Goal: Task Accomplishment & Management: Use online tool/utility

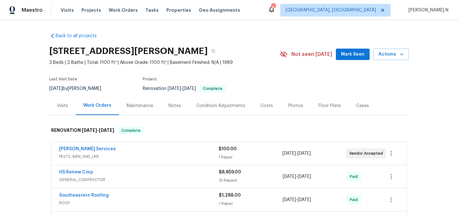
click at [146, 106] on div "Maintenance" at bounding box center [140, 106] width 27 height 6
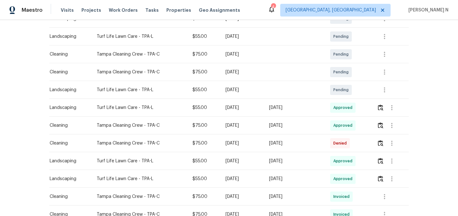
scroll to position [152, 0]
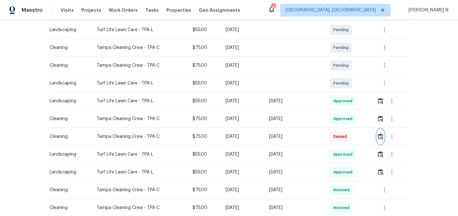
click at [383, 140] on img "button" at bounding box center [380, 137] width 5 height 6
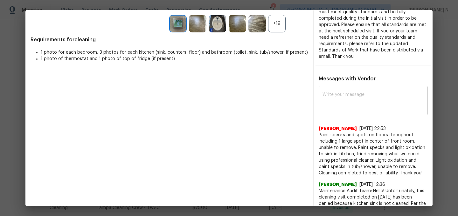
scroll to position [164, 0]
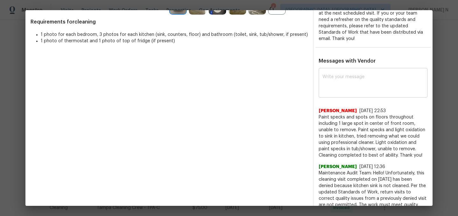
click at [382, 75] on textarea at bounding box center [373, 84] width 101 height 18
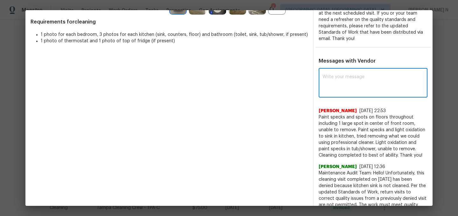
paste textarea "Maintenance Audit Team: Hello! Thank you for the feedback after further review …"
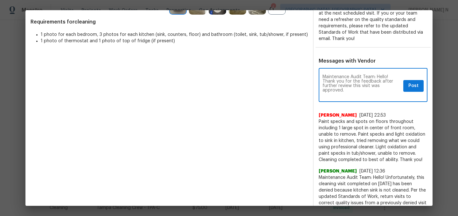
scroll to position [0, 0]
type textarea "Maintenance Audit Team: Hello! Thank you for the feedback after further review …"
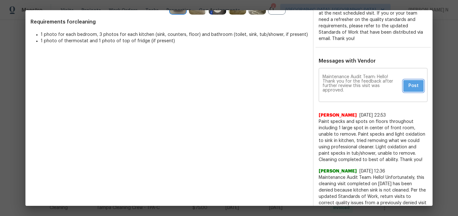
click at [417, 82] on span "Post" at bounding box center [414, 86] width 10 height 8
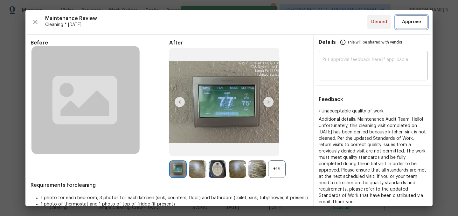
click at [418, 26] on button "Approve" at bounding box center [412, 22] width 32 height 14
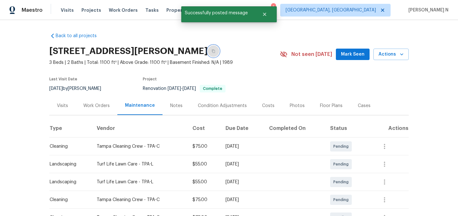
click at [212, 52] on icon "button" at bounding box center [214, 51] width 4 height 4
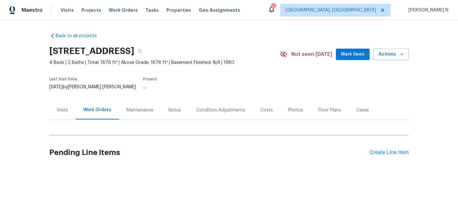
click at [137, 107] on div "Maintenance" at bounding box center [140, 110] width 27 height 6
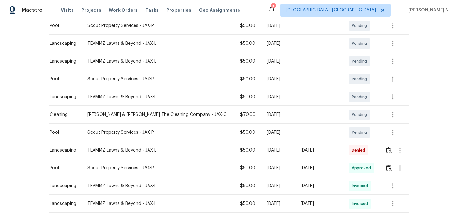
scroll to position [145, 0]
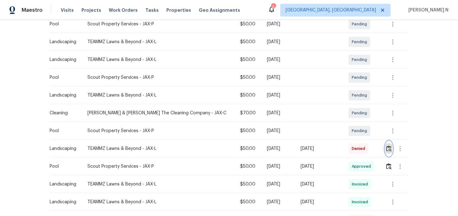
click at [389, 146] on img "button" at bounding box center [388, 149] width 5 height 6
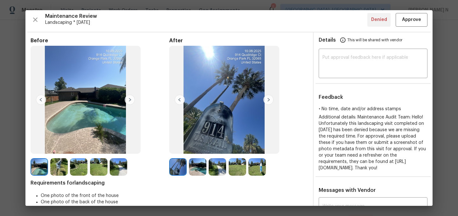
scroll to position [2, 0]
click at [201, 170] on img at bounding box center [198, 168] width 18 height 18
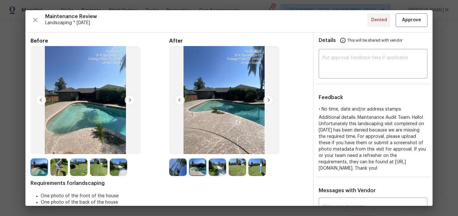
click at [78, 169] on img at bounding box center [79, 168] width 18 height 18
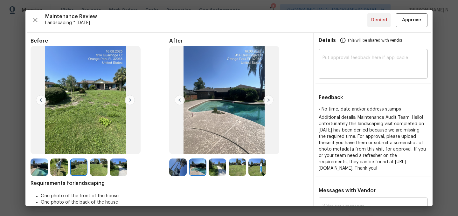
click at [89, 169] on div at bounding box center [80, 168] width 20 height 18
click at [96, 168] on img at bounding box center [99, 168] width 18 height 18
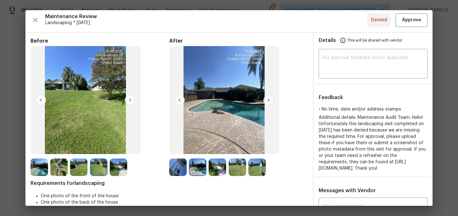
click at [218, 172] on img at bounding box center [218, 168] width 18 height 18
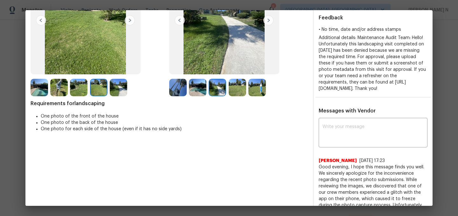
scroll to position [98, 0]
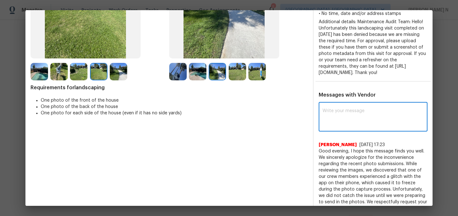
click at [345, 120] on textarea at bounding box center [373, 118] width 101 height 18
paste textarea "Maintenance Audit Team: Hello! Thank you for the feedback after further review …"
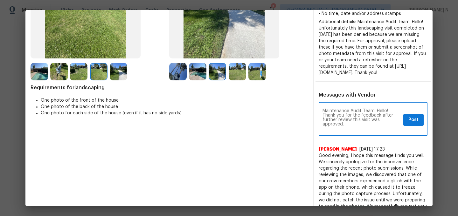
scroll to position [0, 0]
type textarea "Maintenance Audit Team: Hello! Thank you for the feedback after further review …"
click at [409, 126] on button "Post" at bounding box center [414, 120] width 20 height 12
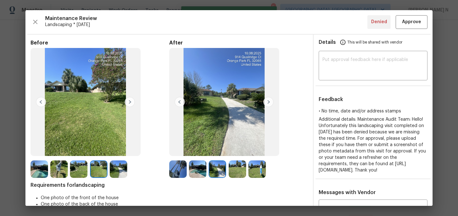
click at [410, 30] on div "Maintenance Review Landscaping * Mon, Aug 11 Denied Approve Before After Requir…" at bounding box center [228, 108] width 407 height 196
click at [409, 29] on div "Maintenance Review Landscaping * Mon, Aug 11 Denied Approve Before After Requir…" at bounding box center [228, 108] width 407 height 196
click at [409, 26] on button "Approve" at bounding box center [412, 22] width 32 height 14
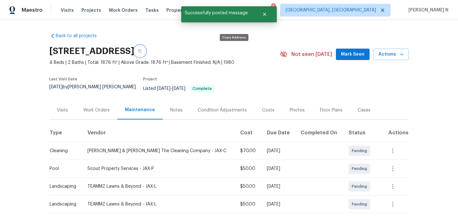
click at [142, 49] on icon "button" at bounding box center [140, 51] width 4 height 4
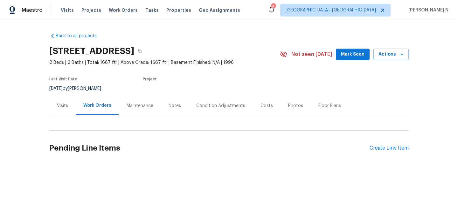
click at [142, 108] on div "Maintenance" at bounding box center [140, 106] width 27 height 6
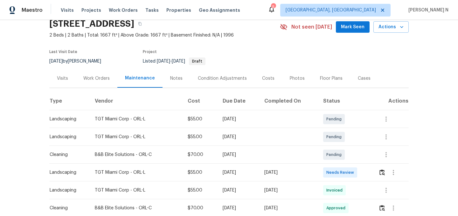
scroll to position [39, 0]
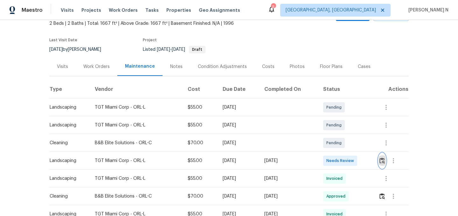
click at [383, 163] on img "button" at bounding box center [382, 161] width 5 height 6
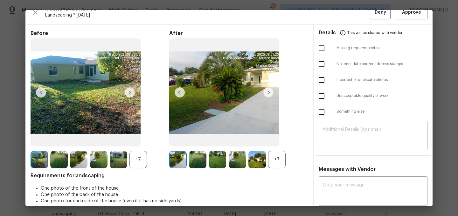
scroll to position [10, 0]
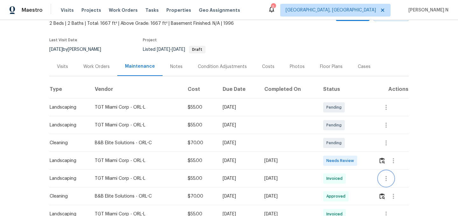
click at [393, 184] on button "button" at bounding box center [386, 178] width 15 height 15
click at [393, 186] on li "View details" at bounding box center [403, 189] width 45 height 11
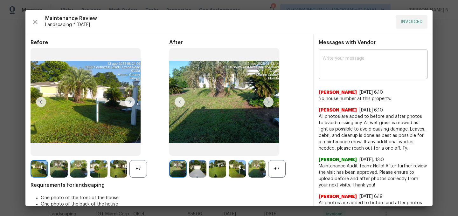
scroll to position [21, 0]
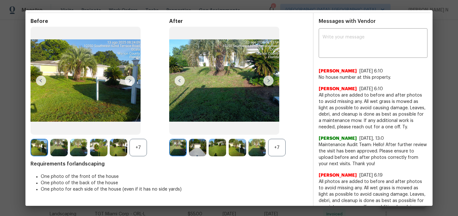
click at [134, 149] on div "+7" at bounding box center [139, 148] width 18 height 18
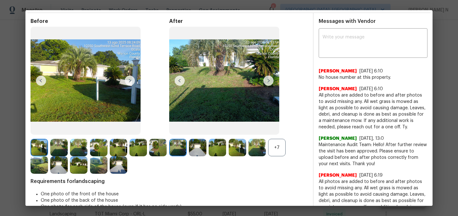
click at [271, 151] on div "+7" at bounding box center [277, 148] width 18 height 18
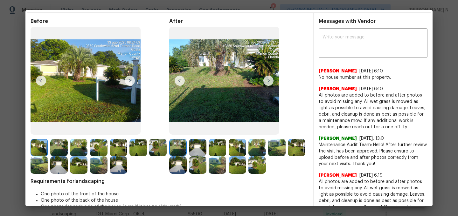
click at [197, 171] on img at bounding box center [198, 166] width 18 height 18
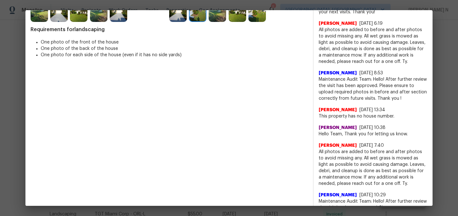
scroll to position [0, 0]
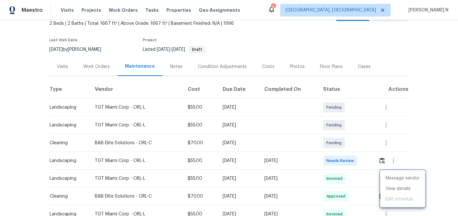
click at [383, 162] on div at bounding box center [229, 108] width 458 height 216
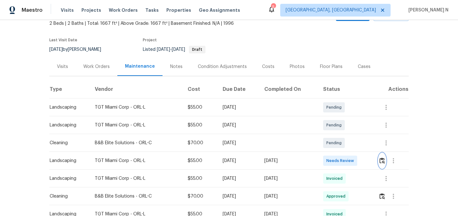
click at [383, 162] on img "button" at bounding box center [382, 161] width 5 height 6
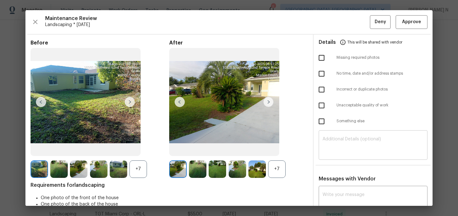
scroll to position [53, 0]
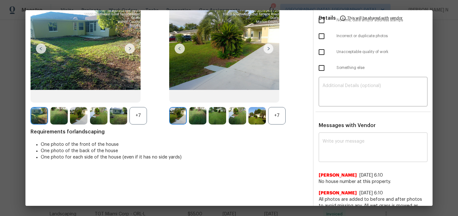
click at [344, 153] on textarea at bounding box center [373, 148] width 101 height 18
paste textarea "Maintenance Audit Team: Hello! Thank you for the feedback after further review …"
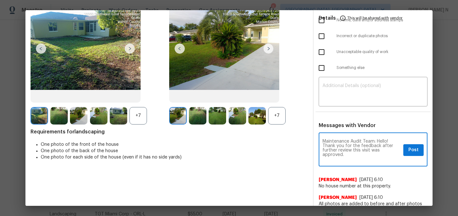
scroll to position [0, 0]
type textarea "Maintenance Audit Team: Hello! Thank you for the feedback after further review …"
click at [416, 150] on span "Post" at bounding box center [414, 150] width 10 height 8
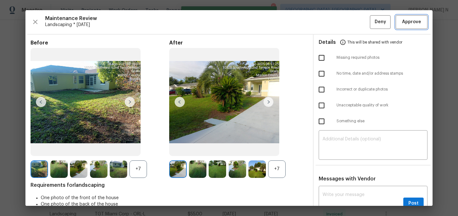
click at [409, 17] on button "Approve" at bounding box center [412, 22] width 32 height 14
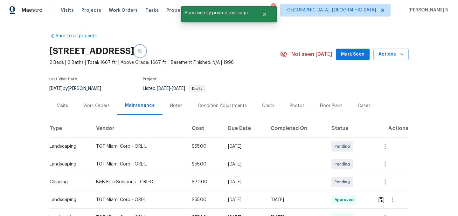
click at [146, 51] on button "button" at bounding box center [139, 51] width 11 height 11
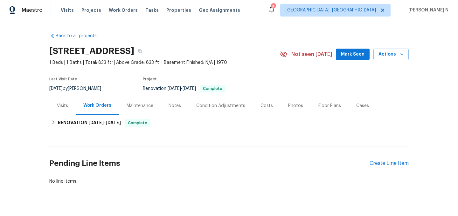
click at [149, 108] on div "Maintenance" at bounding box center [140, 106] width 27 height 6
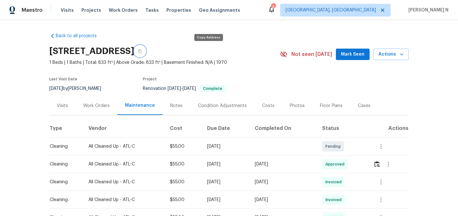
click at [146, 52] on button "button" at bounding box center [139, 51] width 11 height 11
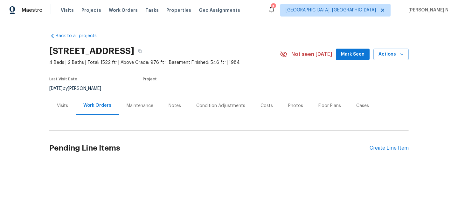
click at [142, 109] on div "Maintenance" at bounding box center [140, 105] width 42 height 19
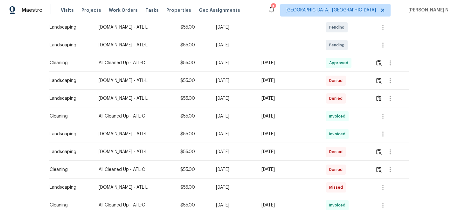
scroll to position [158, 0]
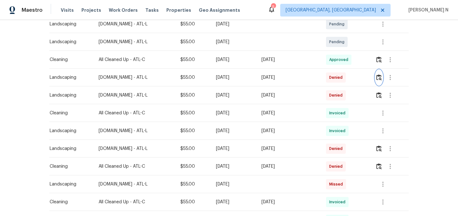
click at [380, 71] on button "button" at bounding box center [379, 77] width 7 height 15
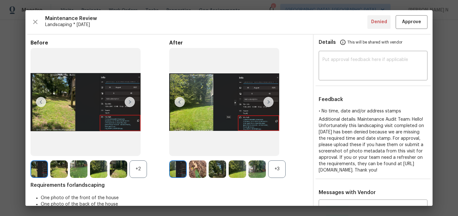
click at [273, 171] on div "+3" at bounding box center [277, 170] width 18 height 18
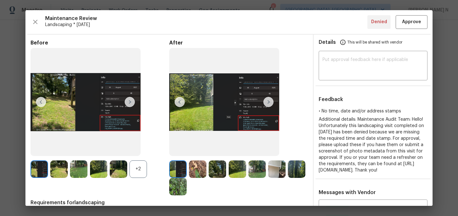
click at [136, 167] on div "+2" at bounding box center [139, 170] width 18 height 18
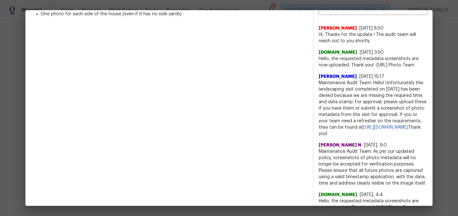
scroll to position [240, 0]
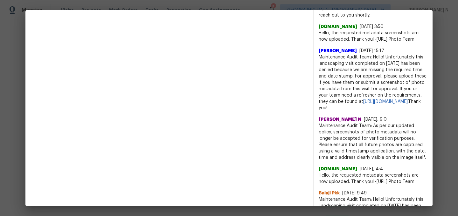
click at [333, 138] on span "Maintenance Audit Team: As per our updated policy, screenshots of photo metadat…" at bounding box center [373, 142] width 109 height 38
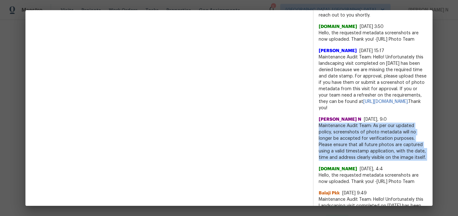
click at [333, 138] on span "Maintenance Audit Team: As per our updated policy, screenshots of photo metadat…" at bounding box center [373, 142] width 109 height 38
copy span "Maintenance Audit Team: As per our updated policy, screenshots of photo metadat…"
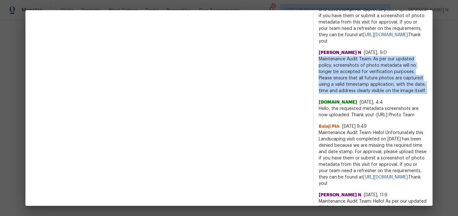
scroll to position [297, 0]
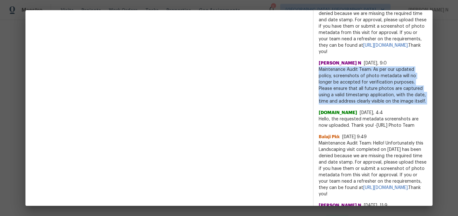
click at [337, 97] on span "Maintenance Audit Team: As per our updated policy, screenshots of photo metadat…" at bounding box center [373, 86] width 109 height 38
drag, startPoint x: 319, startPoint y: 81, endPoint x: 407, endPoint y: 112, distance: 93.6
click at [407, 105] on span "Maintenance Audit Team: As per our updated policy, screenshots of photo metadat…" at bounding box center [373, 86] width 109 height 38
copy span "Maintenance Audit Team: As per our updated policy, screenshots of photo metadat…"
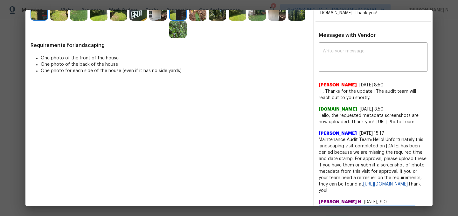
scroll to position [151, 0]
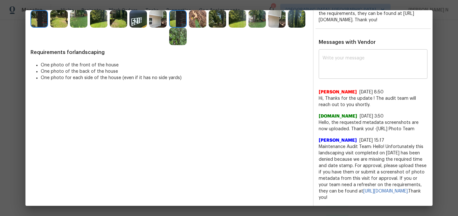
click at [370, 74] on textarea at bounding box center [373, 65] width 101 height 18
paste textarea "Maintenance Audit Team: As per our updated policy, screenshots of photo metadat…"
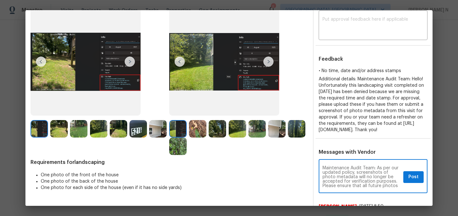
scroll to position [40, 0]
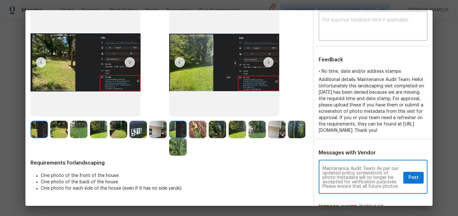
type textarea "Maintenance Audit Team: As per our updated policy, screenshots of photo metadat…"
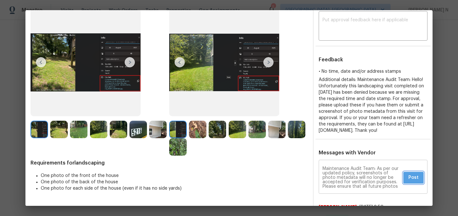
click at [416, 184] on button "Post" at bounding box center [414, 178] width 20 height 12
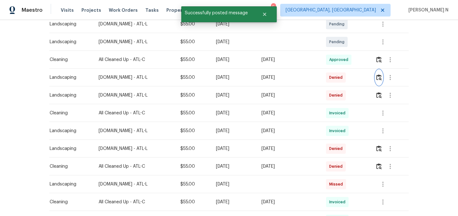
scroll to position [0, 0]
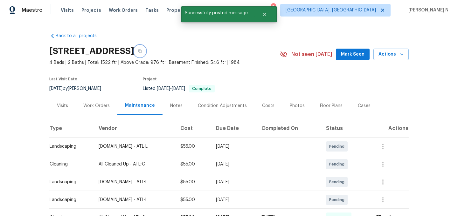
click at [146, 50] on button "button" at bounding box center [139, 51] width 11 height 11
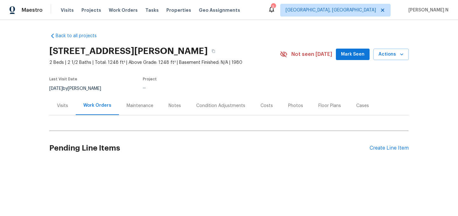
click at [139, 115] on div "Visits Work Orders Maintenance Notes Condition Adjustments Costs Photos Floor P…" at bounding box center [229, 105] width 360 height 19
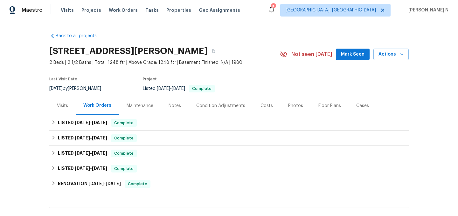
click at [141, 109] on div "Maintenance" at bounding box center [140, 105] width 42 height 19
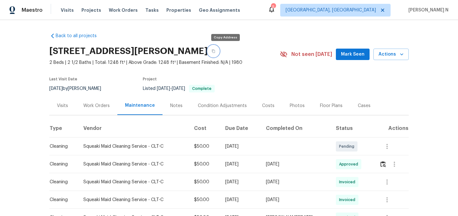
click at [219, 52] on button "button" at bounding box center [213, 51] width 11 height 11
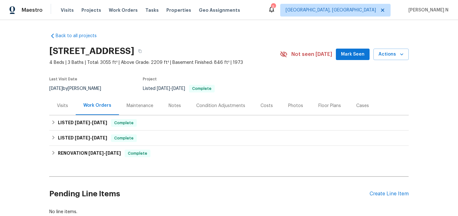
click at [145, 109] on div "Maintenance" at bounding box center [140, 105] width 42 height 19
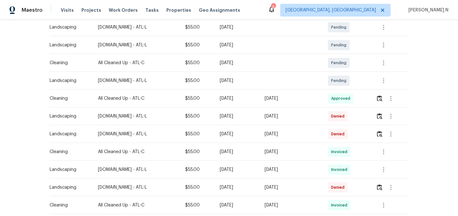
scroll to position [127, 0]
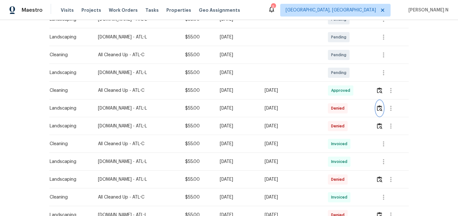
click at [380, 110] on img "button" at bounding box center [379, 108] width 5 height 6
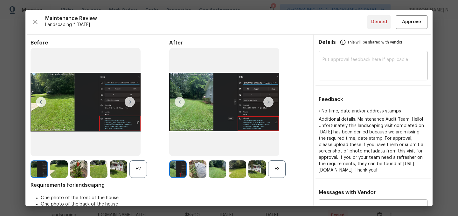
click at [277, 167] on div "+3" at bounding box center [277, 170] width 18 height 18
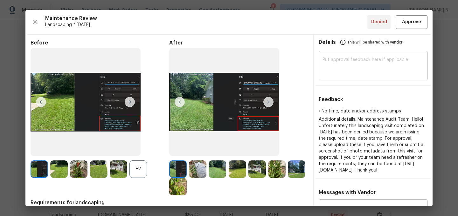
click at [144, 169] on div "+2" at bounding box center [139, 170] width 18 height 18
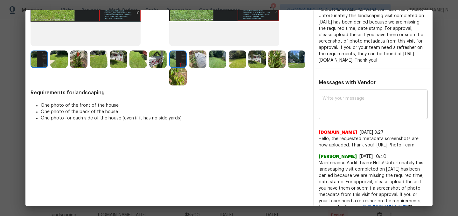
scroll to position [281, 0]
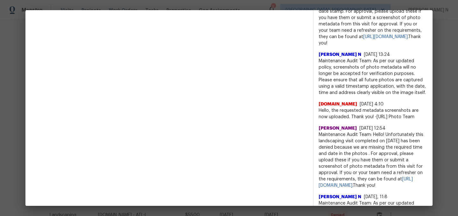
click at [336, 75] on span "Maintenance Audit Team: As per our updated policy, screenshots of photo metadat…" at bounding box center [373, 77] width 109 height 38
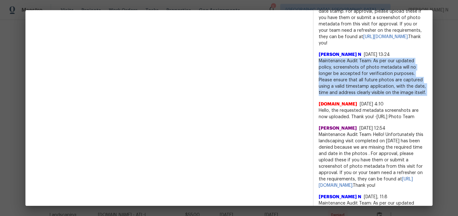
click at [336, 75] on span "Maintenance Audit Team: As per our updated policy, screenshots of photo metadat…" at bounding box center [373, 77] width 109 height 38
copy span "Maintenance Audit Team: As per our updated policy, screenshots of photo metadat…"
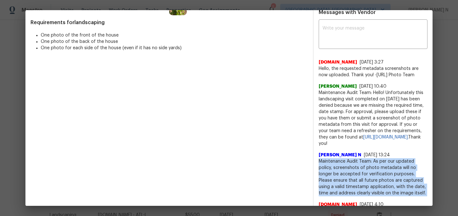
scroll to position [148, 0]
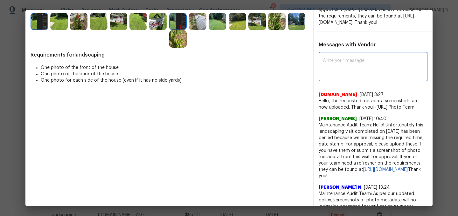
click at [336, 75] on textarea at bounding box center [373, 68] width 101 height 18
paste textarea "Maintenance Audit Team: As per our updated policy, screenshots of photo metadat…"
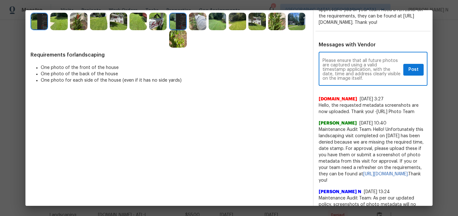
scroll to position [0, 0]
type textarea "Maintenance Audit Team: As per our updated policy, screenshots of photo metadat…"
click at [421, 76] on button "Post" at bounding box center [414, 70] width 20 height 12
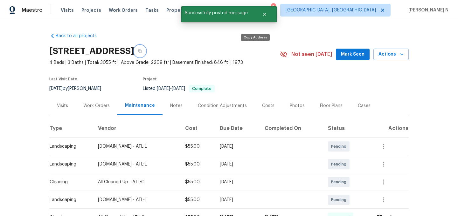
click at [146, 54] on button "button" at bounding box center [139, 51] width 11 height 11
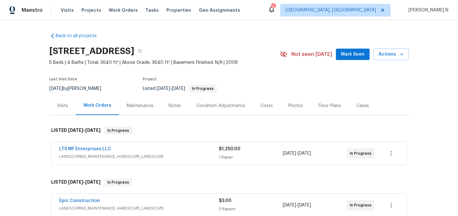
click at [146, 107] on div "Maintenance" at bounding box center [140, 106] width 27 height 6
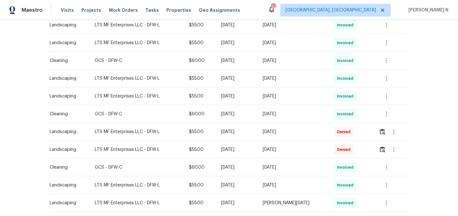
scroll to position [248, 0]
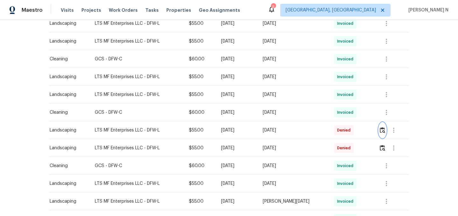
click at [380, 127] on button "button" at bounding box center [382, 130] width 7 height 15
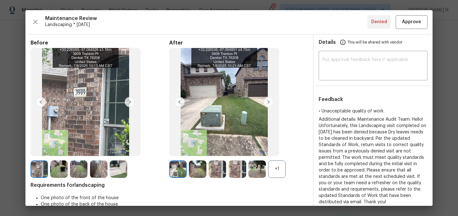
click at [278, 170] on div "+1" at bounding box center [277, 170] width 18 height 18
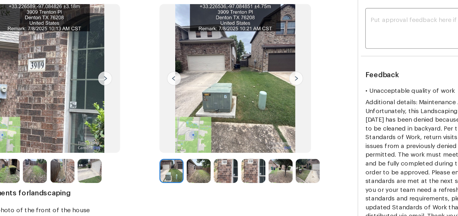
click at [198, 174] on img at bounding box center [198, 170] width 18 height 18
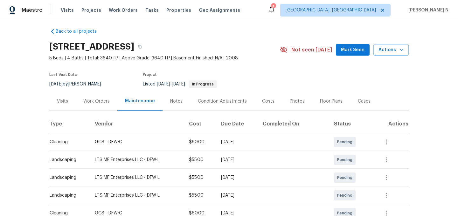
scroll to position [0, 0]
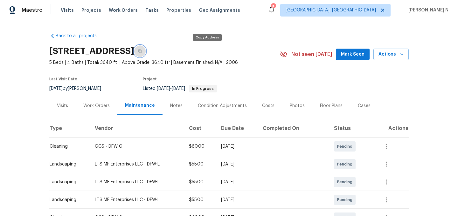
click at [146, 49] on button "button" at bounding box center [139, 51] width 11 height 11
click at [142, 53] on icon "button" at bounding box center [139, 52] width 3 height 4
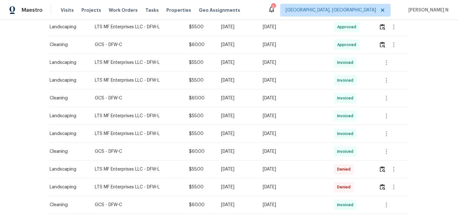
scroll to position [259, 0]
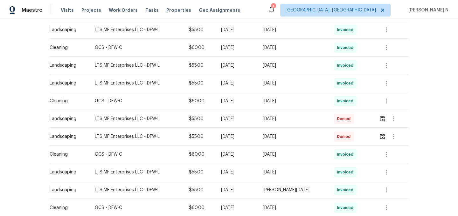
click at [379, 124] on td at bounding box center [391, 119] width 35 height 18
click at [380, 122] on img "button" at bounding box center [382, 119] width 5 height 6
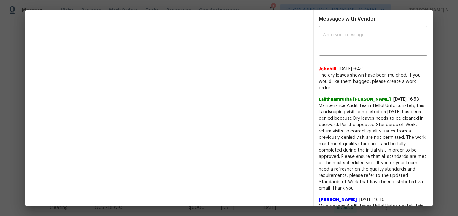
scroll to position [221, 0]
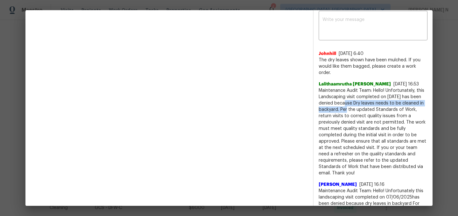
drag, startPoint x: 346, startPoint y: 103, endPoint x: 362, endPoint y: 109, distance: 16.8
click at [362, 109] on span "Maintenance Audit Team: Hello! Unfortunately, this Landscaping visit completed …" at bounding box center [373, 132] width 109 height 89
copy span "because Dry leaves needs to be cleaned in backyard."
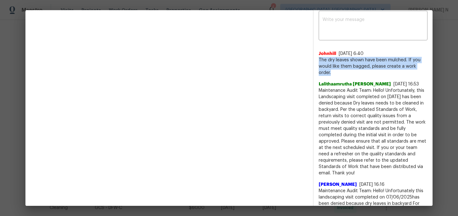
drag, startPoint x: 319, startPoint y: 60, endPoint x: 332, endPoint y: 72, distance: 18.0
click at [332, 72] on span "The dry leaves shown have been mulched. If you would like them bagged, please c…" at bounding box center [373, 66] width 109 height 19
copy span "The dry leaves shown have been mulched. If you would like them bagged, please c…"
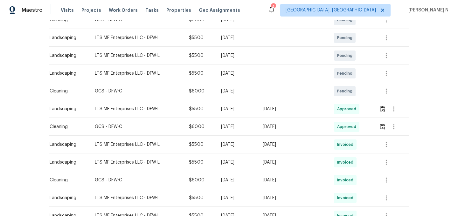
scroll to position [0, 0]
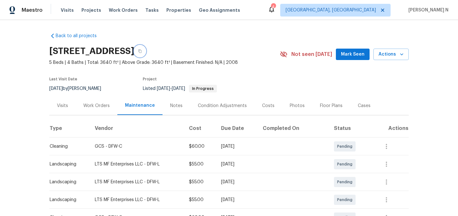
click at [142, 50] on icon "button" at bounding box center [140, 51] width 4 height 4
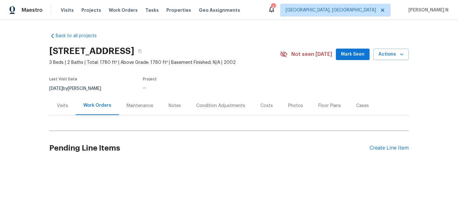
click at [124, 109] on div "Maintenance" at bounding box center [140, 105] width 42 height 19
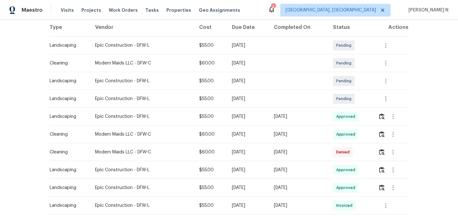
scroll to position [140, 0]
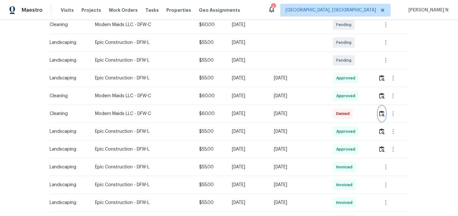
click at [381, 113] on button "button" at bounding box center [381, 113] width 7 height 15
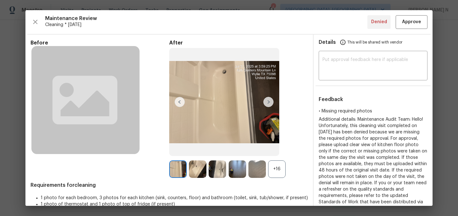
click at [278, 170] on div "+16" at bounding box center [277, 170] width 18 height 18
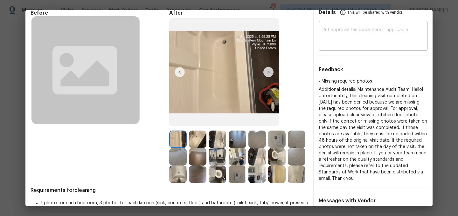
scroll to position [33, 0]
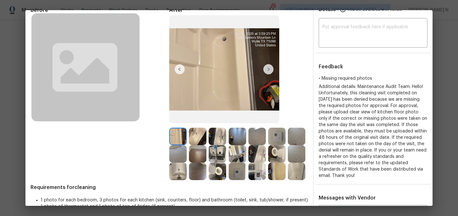
click at [237, 136] on img at bounding box center [238, 137] width 18 height 18
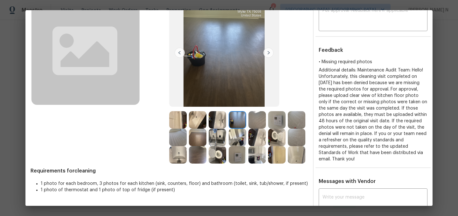
scroll to position [68, 0]
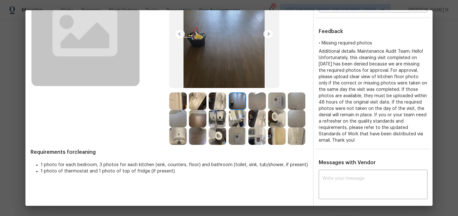
click at [259, 138] on img at bounding box center [258, 137] width 18 height 18
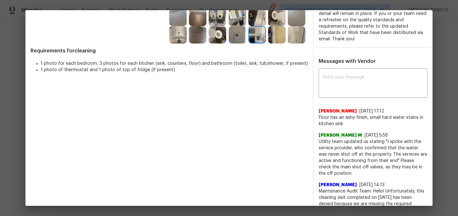
scroll to position [182, 0]
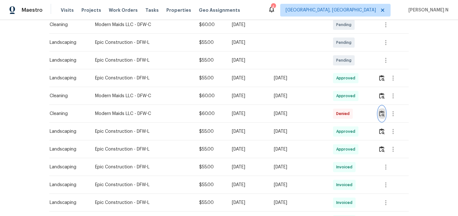
click at [381, 115] on img "button" at bounding box center [381, 114] width 5 height 6
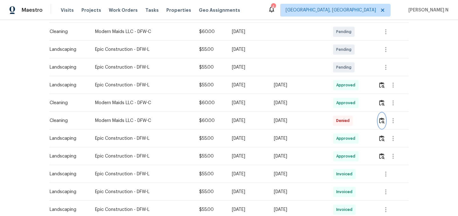
scroll to position [131, 0]
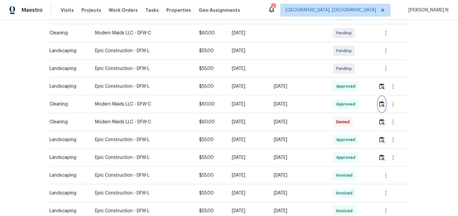
click at [382, 103] on img "button" at bounding box center [381, 104] width 5 height 6
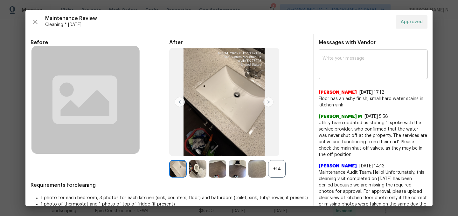
click at [279, 167] on div "+14" at bounding box center [277, 169] width 18 height 18
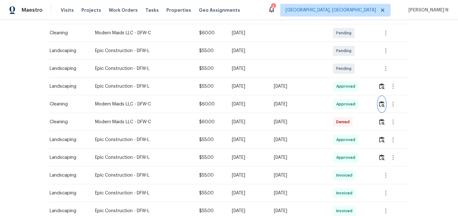
scroll to position [0, 0]
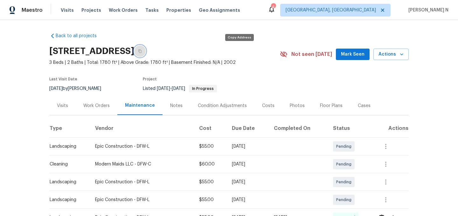
click at [146, 54] on button "button" at bounding box center [139, 51] width 11 height 11
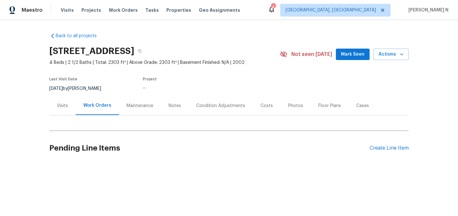
click at [137, 102] on div "Maintenance" at bounding box center [140, 105] width 42 height 19
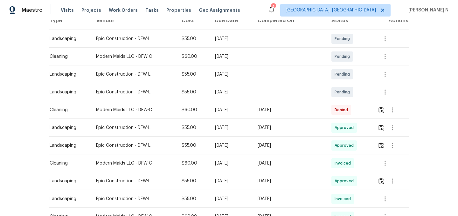
scroll to position [109, 0]
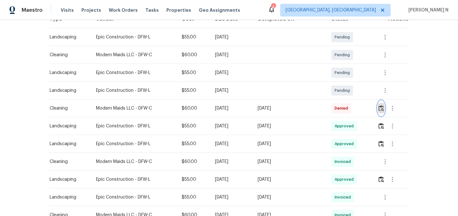
click at [383, 111] on img "button" at bounding box center [381, 108] width 5 height 6
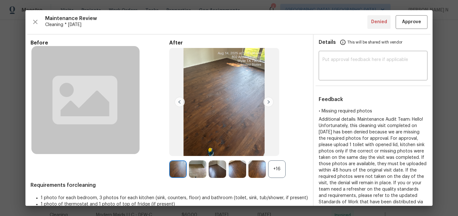
click at [282, 170] on div "+16" at bounding box center [277, 170] width 18 height 18
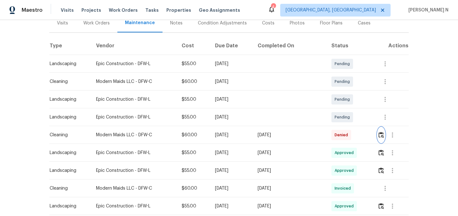
scroll to position [98, 0]
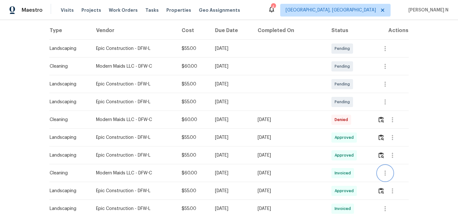
click at [386, 175] on icon "button" at bounding box center [385, 173] width 1 height 5
click at [391, 182] on li "View details" at bounding box center [400, 184] width 45 height 11
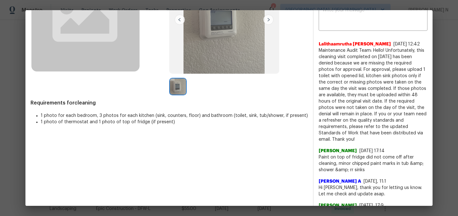
scroll to position [83, 0]
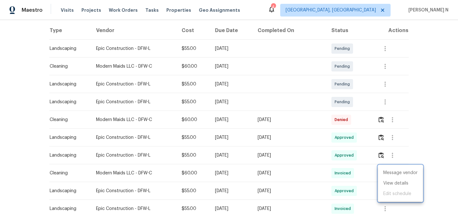
click at [321, 133] on div at bounding box center [229, 108] width 458 height 216
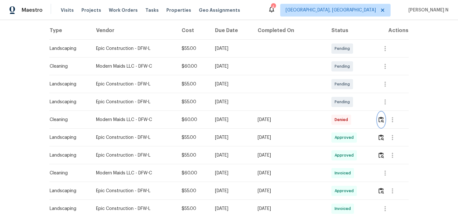
click at [382, 124] on button "button" at bounding box center [381, 119] width 7 height 15
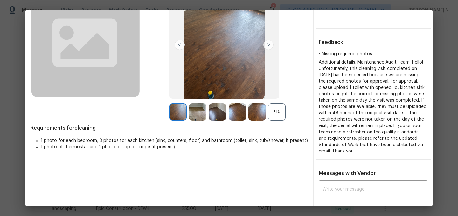
scroll to position [65, 0]
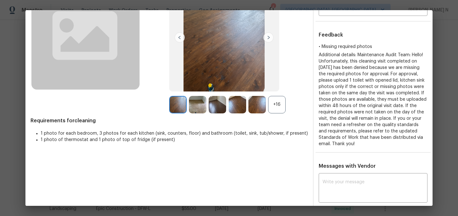
click at [274, 99] on div "+16" at bounding box center [277, 105] width 18 height 18
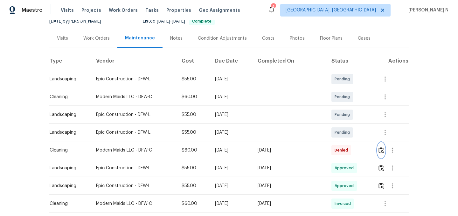
scroll to position [87, 0]
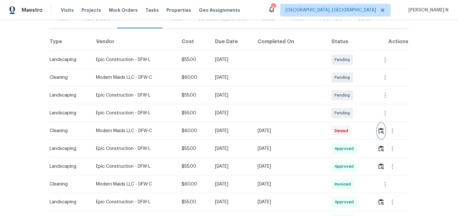
click at [384, 130] on img "button" at bounding box center [381, 131] width 5 height 6
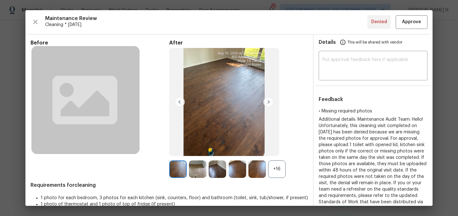
click at [282, 168] on div "+16" at bounding box center [277, 170] width 18 height 18
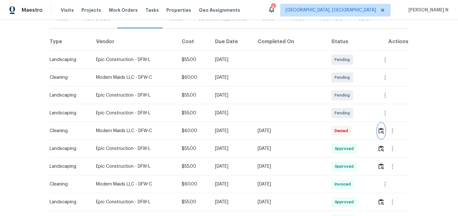
scroll to position [0, 0]
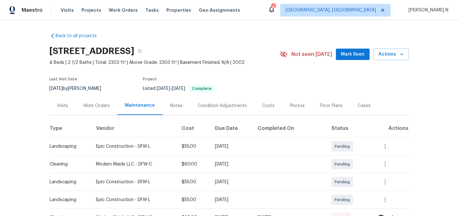
click at [221, 49] on div "802 Appalachian Dr, Wylie, TX 75098" at bounding box center [164, 51] width 231 height 17
click at [142, 51] on icon "button" at bounding box center [140, 51] width 4 height 4
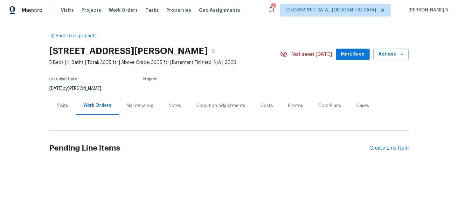
click at [150, 110] on div "Maintenance" at bounding box center [140, 105] width 42 height 19
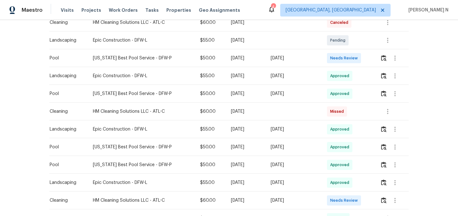
scroll to position [231, 0]
click at [387, 115] on button "button" at bounding box center [387, 111] width 15 height 15
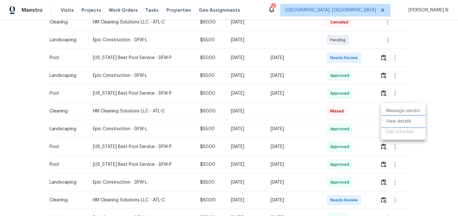
click at [392, 121] on li "View details" at bounding box center [403, 121] width 45 height 11
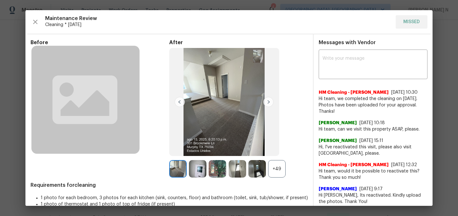
click at [279, 172] on div "+49" at bounding box center [277, 169] width 18 height 18
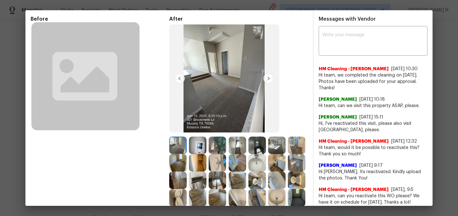
scroll to position [0, 0]
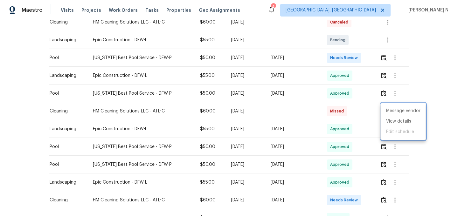
click at [302, 108] on div at bounding box center [229, 108] width 458 height 216
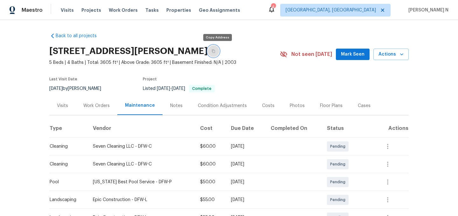
click at [219, 51] on button "button" at bounding box center [213, 51] width 11 height 11
click at [215, 52] on icon "button" at bounding box center [214, 51] width 4 height 4
click at [216, 53] on button "button" at bounding box center [213, 51] width 11 height 11
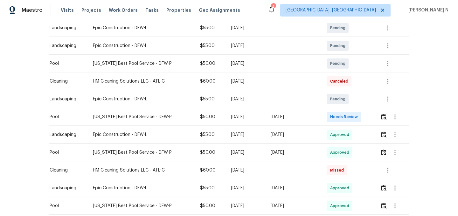
scroll to position [186, 0]
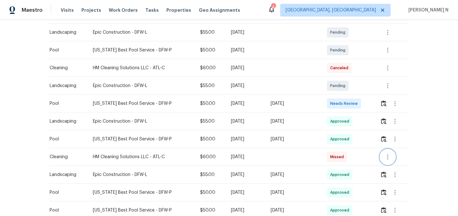
click at [388, 154] on icon "button" at bounding box center [388, 157] width 8 height 8
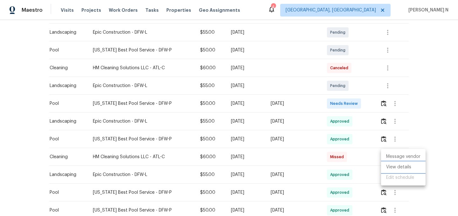
click at [390, 163] on li "View details" at bounding box center [403, 167] width 45 height 11
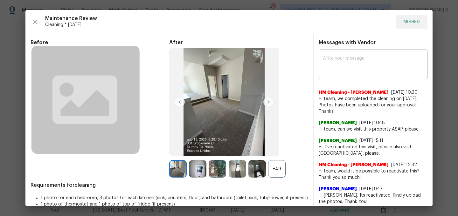
scroll to position [9, 0]
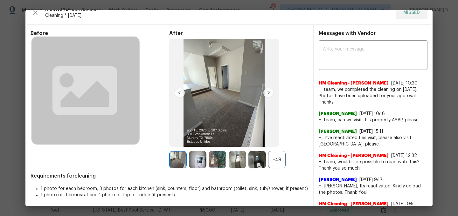
click at [339, 138] on span "Hi, I've reactivated this visit, please also visit [GEOGRAPHIC_DATA], please." at bounding box center [373, 141] width 109 height 13
click at [399, 161] on span "Hi team, would it be possible to reactivate this? Thank you so much!" at bounding box center [373, 165] width 109 height 13
click at [397, 164] on span "Hi team, would it be possible to reactivate this? Thank you so much!" at bounding box center [373, 165] width 109 height 13
copy span "reactivate"
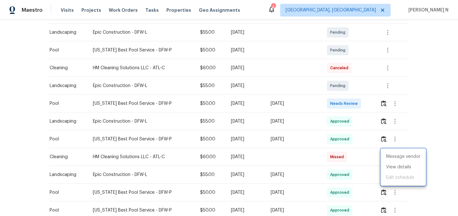
click at [247, 88] on div at bounding box center [229, 108] width 458 height 216
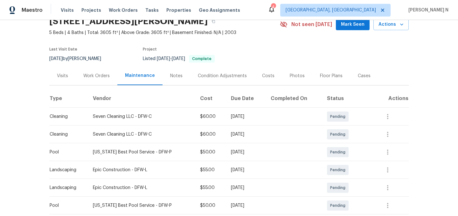
scroll to position [0, 0]
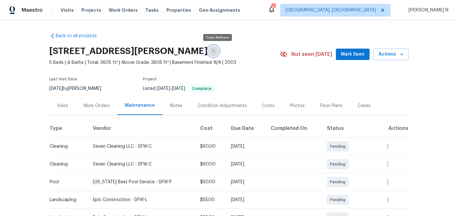
click at [217, 56] on button "button" at bounding box center [213, 51] width 11 height 11
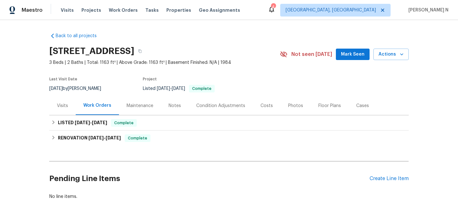
click at [138, 105] on div "Maintenance" at bounding box center [140, 106] width 27 height 6
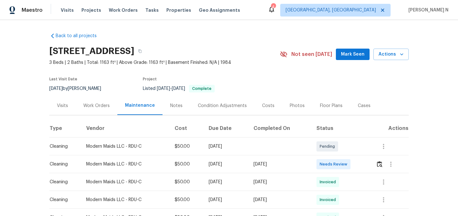
scroll to position [49, 0]
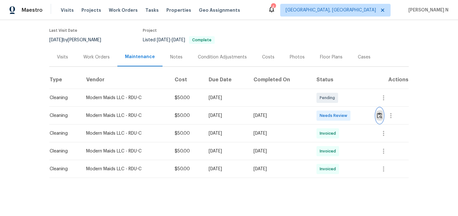
click at [383, 120] on button "button" at bounding box center [379, 115] width 7 height 15
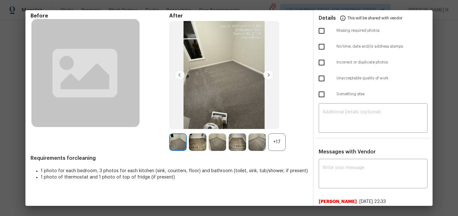
scroll to position [43, 0]
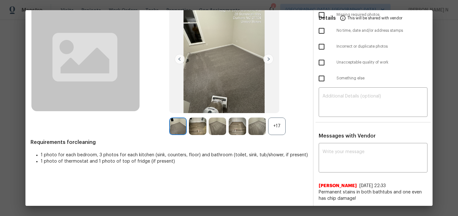
click at [283, 130] on div "+17" at bounding box center [277, 127] width 18 height 18
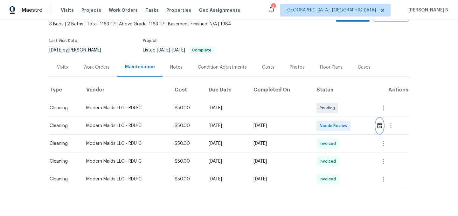
scroll to position [49, 0]
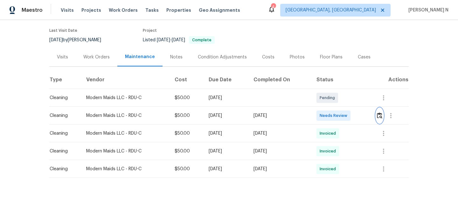
click at [381, 114] on img "button" at bounding box center [379, 116] width 5 height 6
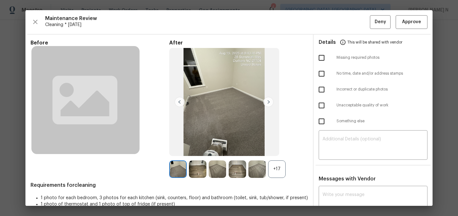
click at [278, 168] on div "+17" at bounding box center [277, 170] width 18 height 18
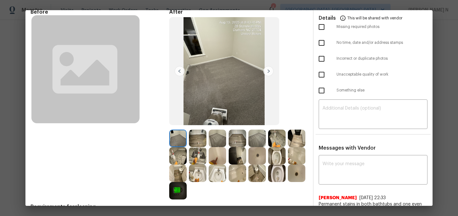
scroll to position [67, 0]
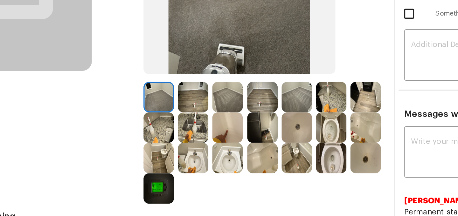
click at [188, 104] on div at bounding box center [179, 103] width 20 height 18
click at [179, 104] on img at bounding box center [178, 103] width 18 height 18
click at [277, 124] on img at bounding box center [277, 121] width 18 height 18
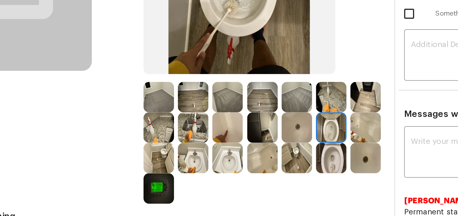
click at [249, 123] on img at bounding box center [258, 121] width 18 height 18
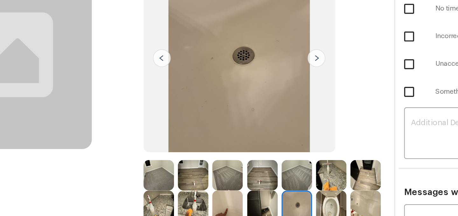
scroll to position [11, 0]
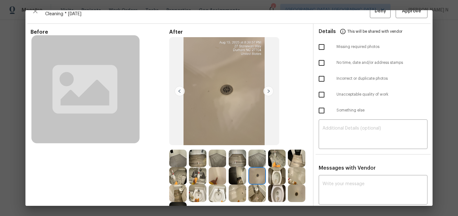
click at [225, 177] on img at bounding box center [218, 176] width 18 height 18
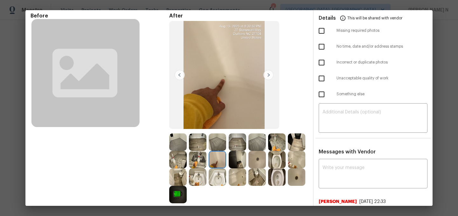
scroll to position [36, 0]
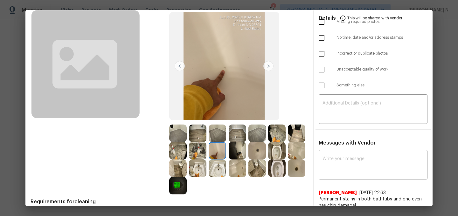
click at [292, 153] on img at bounding box center [297, 151] width 18 height 18
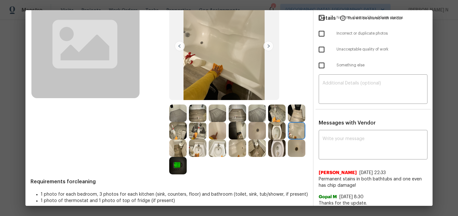
scroll to position [86, 0]
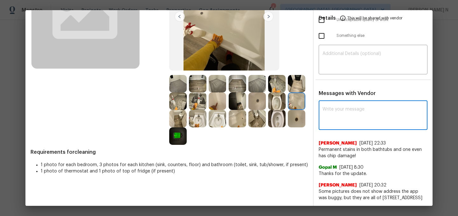
click at [350, 118] on textarea at bounding box center [373, 116] width 101 height 18
paste textarea "Maintenance Audit Team: Hello! Thank you for the feedback after further review …"
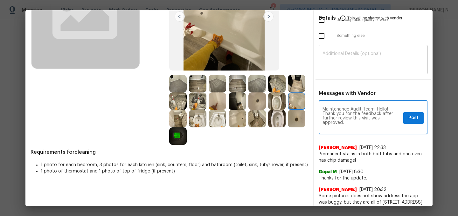
scroll to position [0, 0]
type textarea "Maintenance Audit Team: Hello! Thank you for the feedback after further review …"
click at [412, 121] on span "Post" at bounding box center [414, 118] width 10 height 8
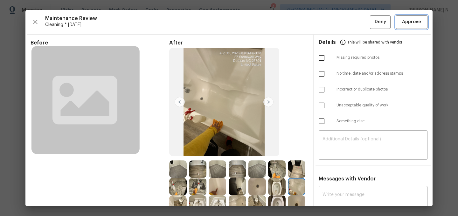
click at [411, 25] on span "Approve" at bounding box center [411, 22] width 19 height 8
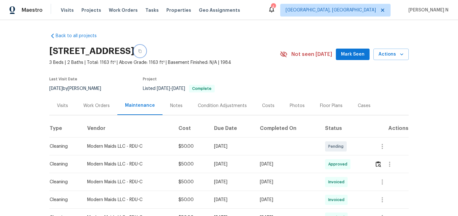
click at [146, 54] on button "button" at bounding box center [139, 51] width 11 height 11
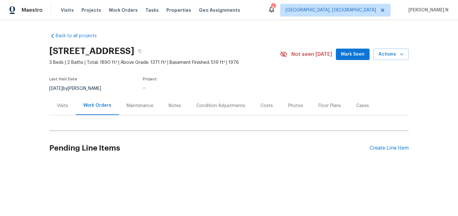
click at [138, 105] on div "Maintenance" at bounding box center [140, 106] width 27 height 6
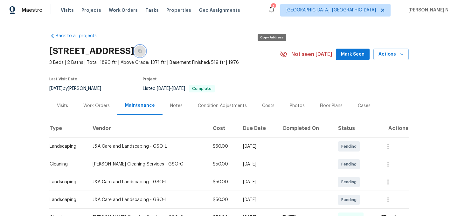
click at [146, 54] on button "button" at bounding box center [139, 51] width 11 height 11
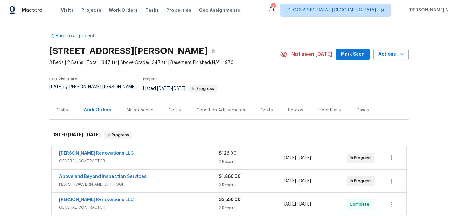
click at [135, 109] on div "Maintenance" at bounding box center [140, 110] width 42 height 19
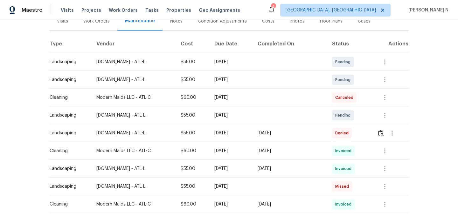
scroll to position [135, 0]
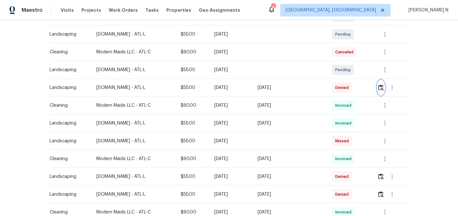
click at [384, 85] on img "button" at bounding box center [380, 88] width 5 height 6
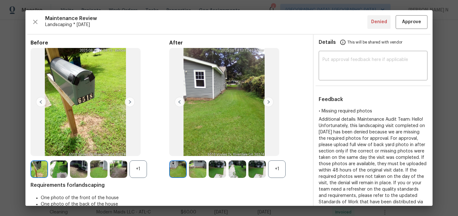
click at [273, 175] on div "+1" at bounding box center [277, 170] width 18 height 18
click at [129, 170] on div at bounding box center [120, 170] width 20 height 18
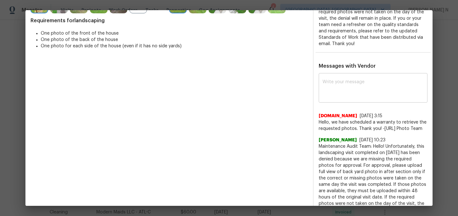
scroll to position [169, 0]
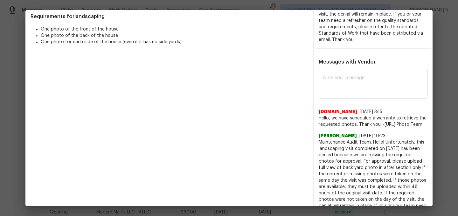
click at [333, 85] on textarea at bounding box center [373, 85] width 101 height 18
paste textarea "Maintenance Audit Team: Hello! As per our updated SWO the photos must be upload…"
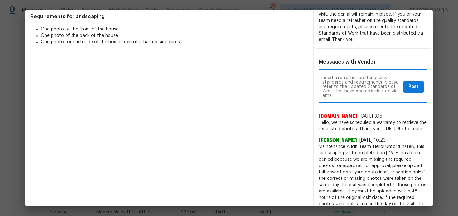
scroll to position [0, 0]
type textarea "Maintenance Audit Team: Hello! As per our updated SWO the photos must be upload…"
click at [418, 87] on span "Post" at bounding box center [414, 87] width 10 height 8
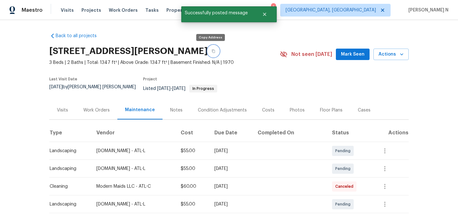
click at [208, 51] on button "button" at bounding box center [213, 51] width 11 height 11
